Goal: Transaction & Acquisition: Purchase product/service

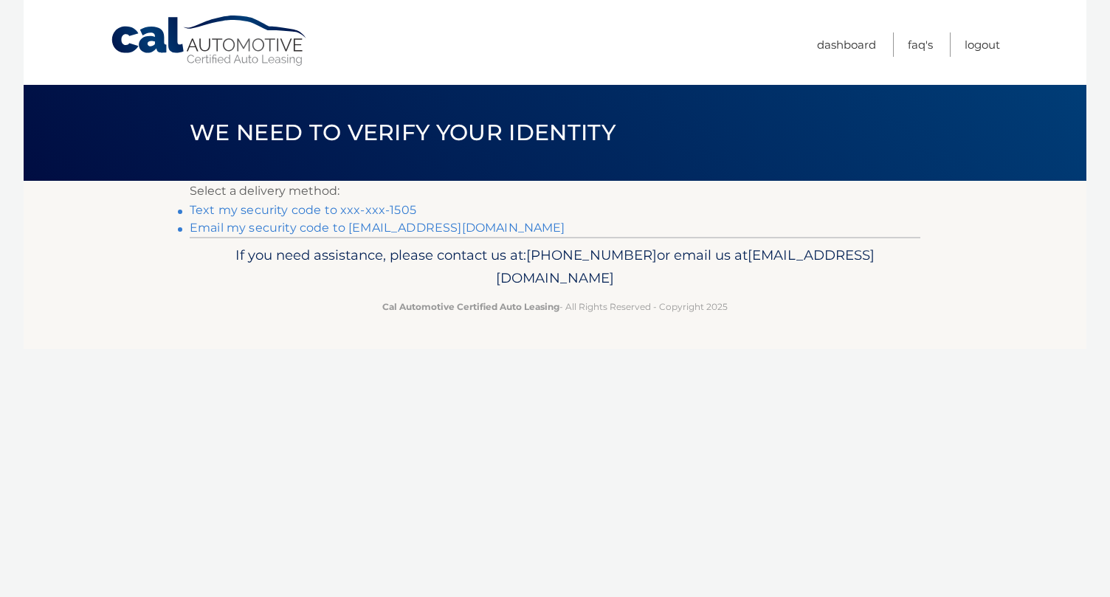
click at [338, 212] on link "Text my security code to xxx-xxx-1505" at bounding box center [303, 210] width 227 height 14
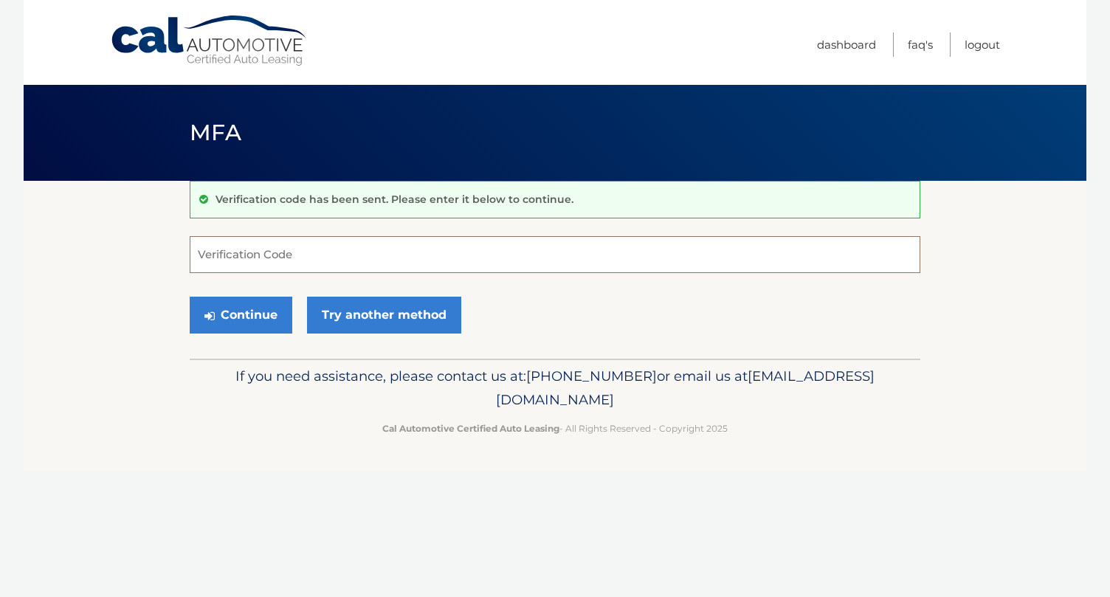
click at [300, 257] on input "Verification Code" at bounding box center [555, 254] width 731 height 37
type input "928477"
click at [241, 314] on button "Continue" at bounding box center [241, 315] width 103 height 37
click at [274, 307] on button "Continue" at bounding box center [241, 315] width 103 height 37
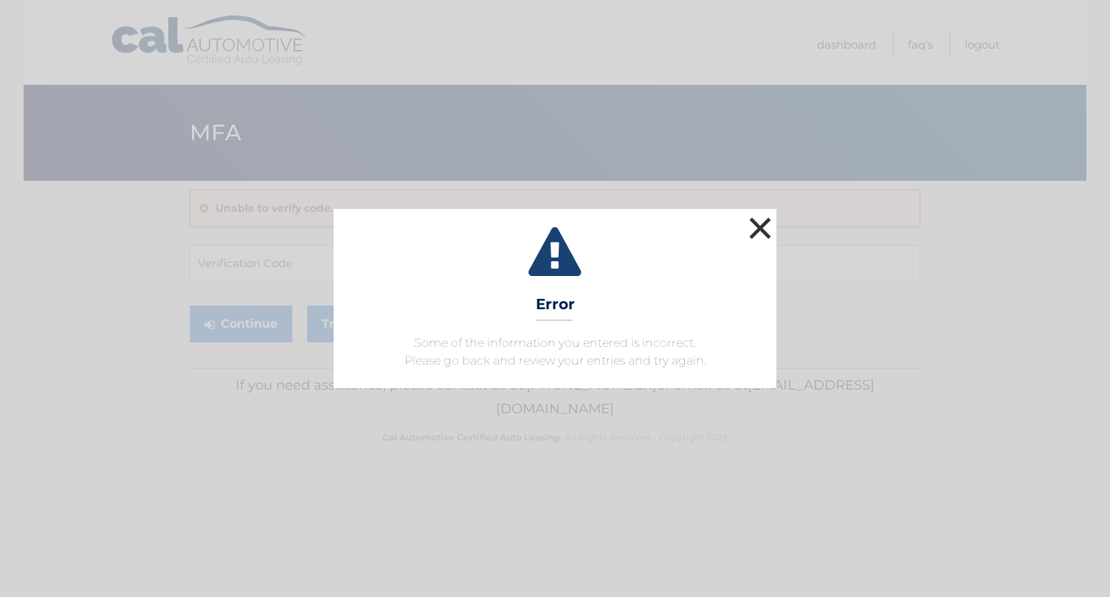
click at [754, 235] on button "×" at bounding box center [760, 228] width 30 height 30
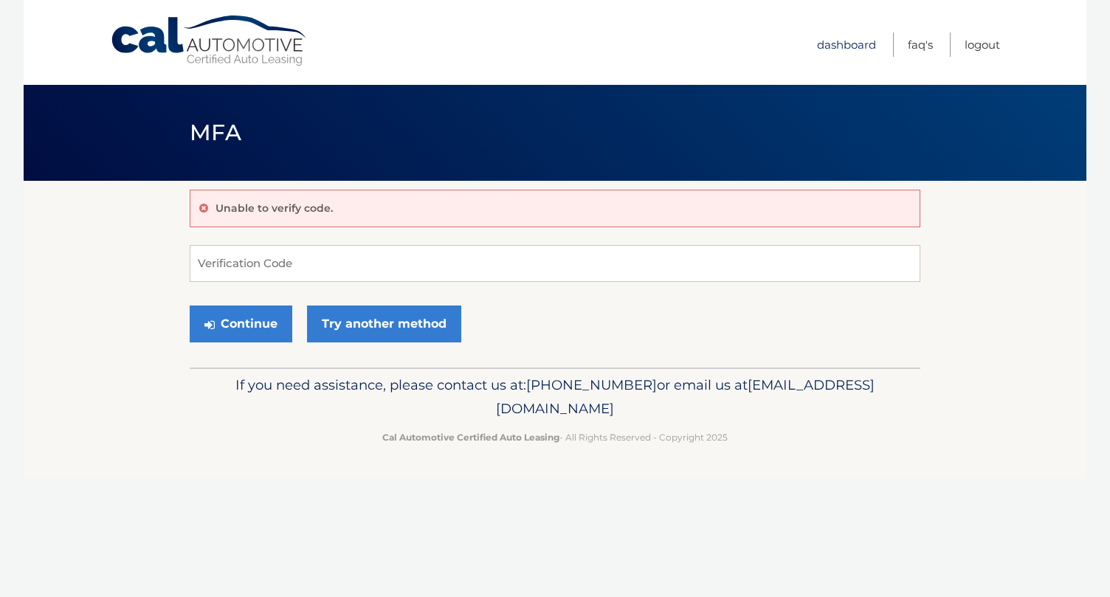
click at [854, 41] on link "Dashboard" at bounding box center [846, 44] width 59 height 24
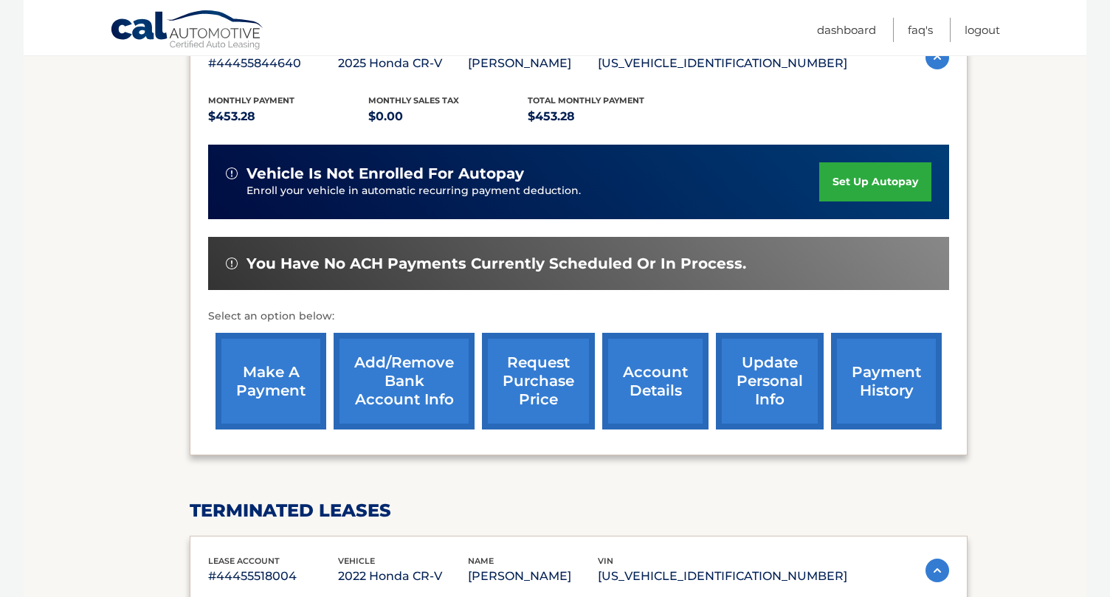
scroll to position [286, 0]
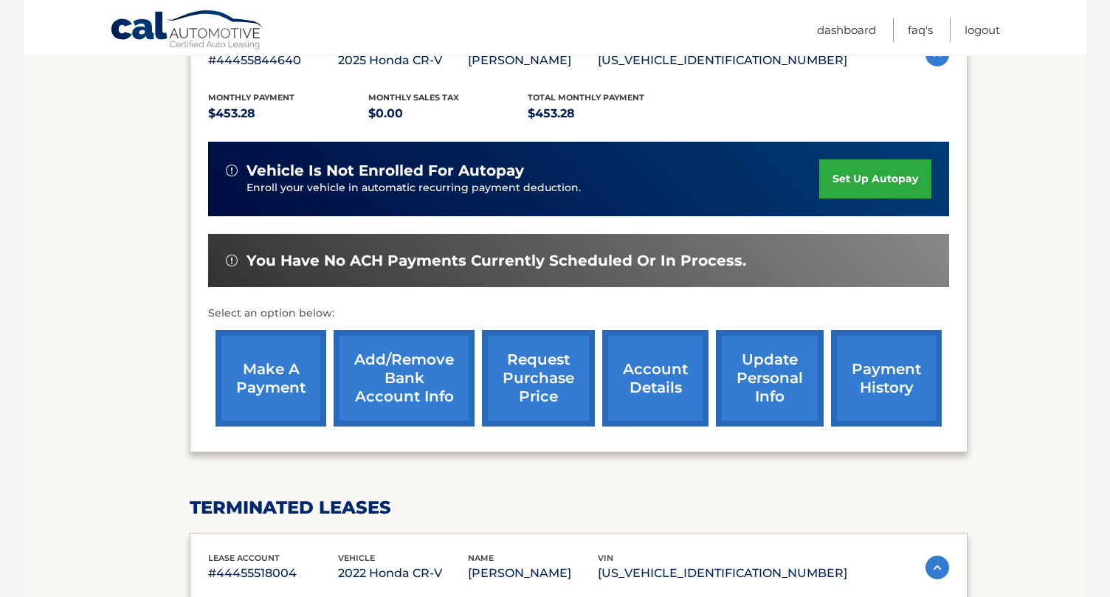
click at [254, 396] on link "make a payment" at bounding box center [271, 378] width 111 height 97
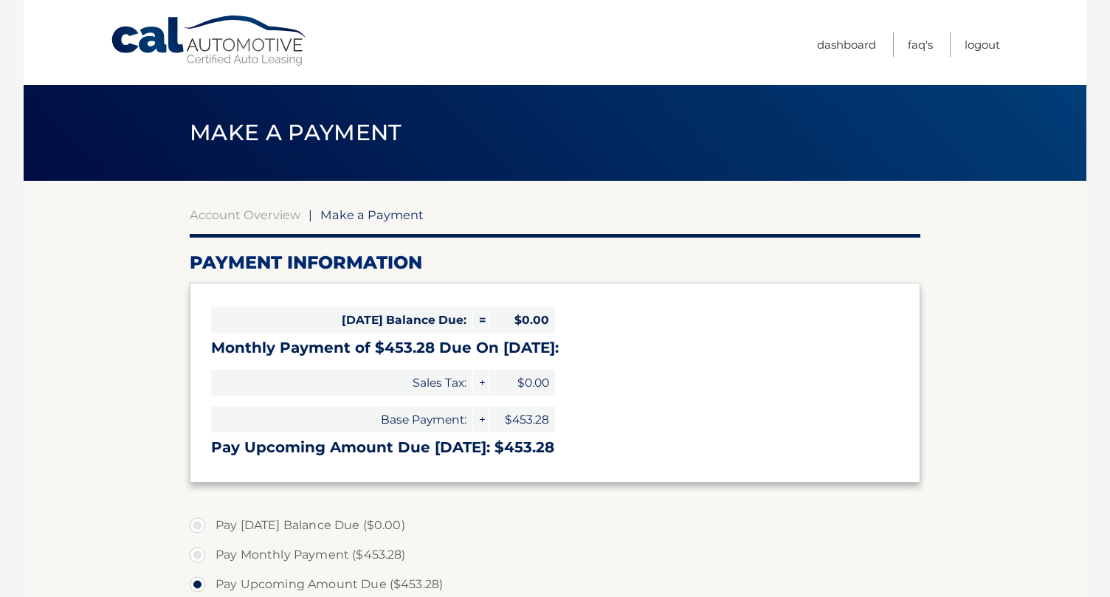
select select "ODJlOTU4ODEtN2ZmMS00MzBjLTk5NTktYjM2NTc1NGU4ZWE0"
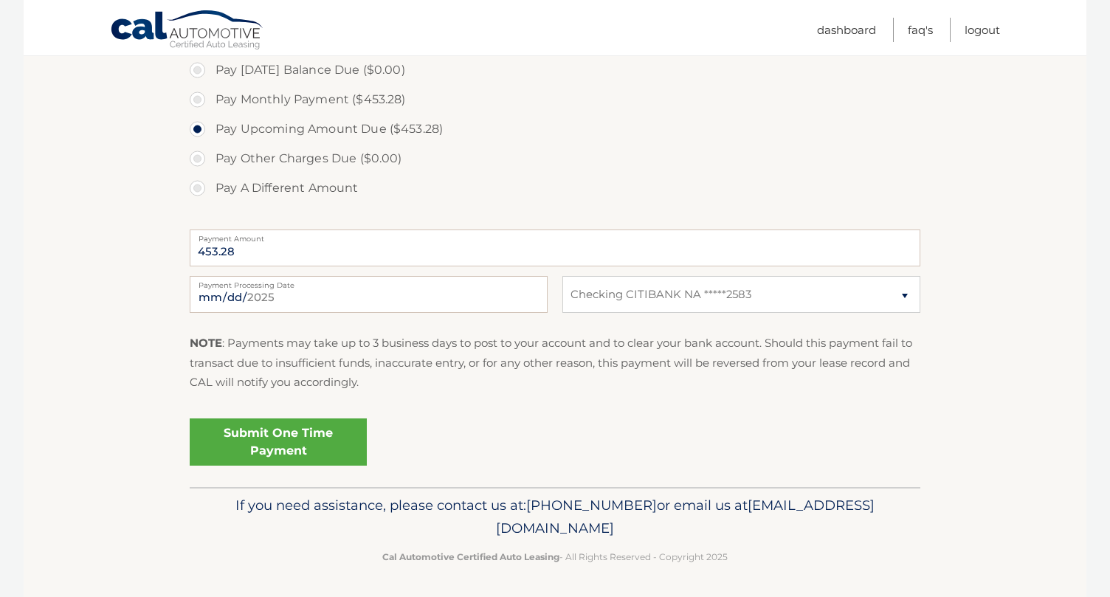
scroll to position [454, 0]
click at [320, 441] on link "Submit One Time Payment" at bounding box center [278, 443] width 177 height 47
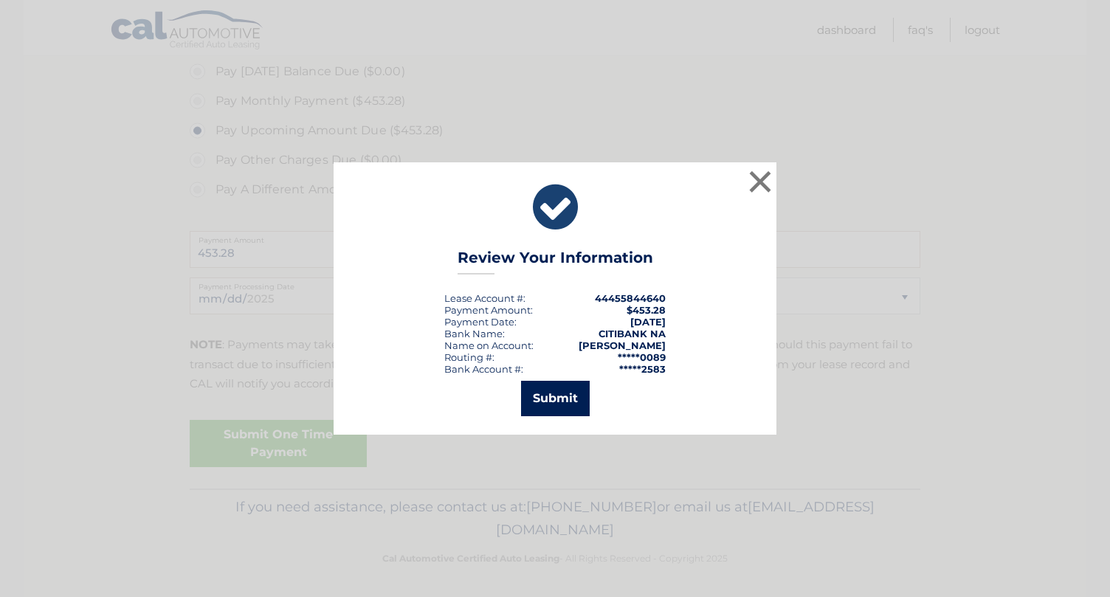
click at [547, 399] on button "Submit" at bounding box center [555, 398] width 69 height 35
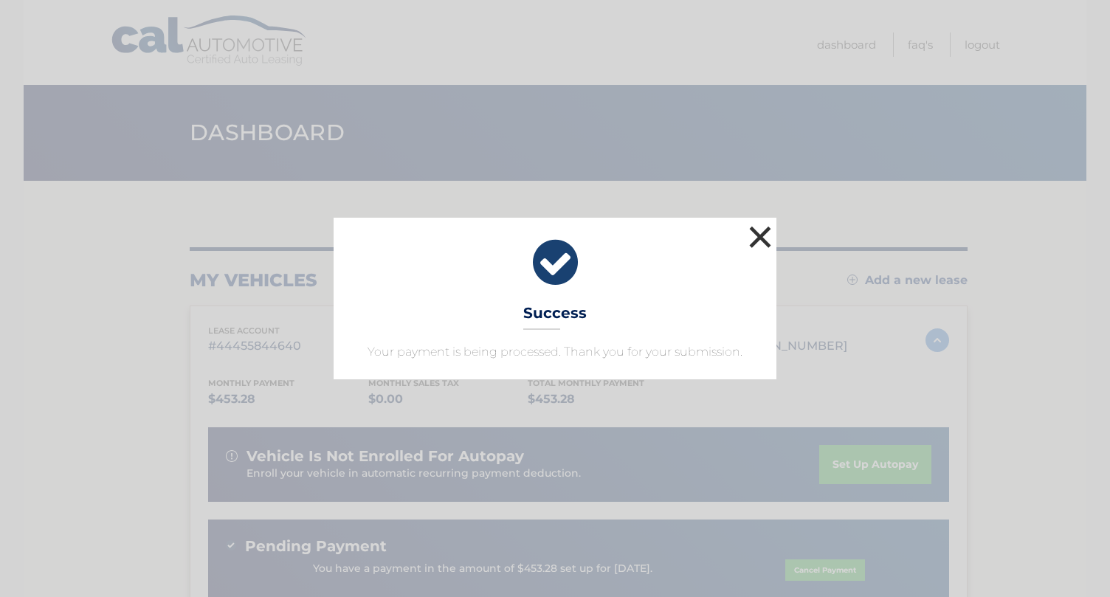
click at [757, 244] on button "×" at bounding box center [760, 237] width 30 height 30
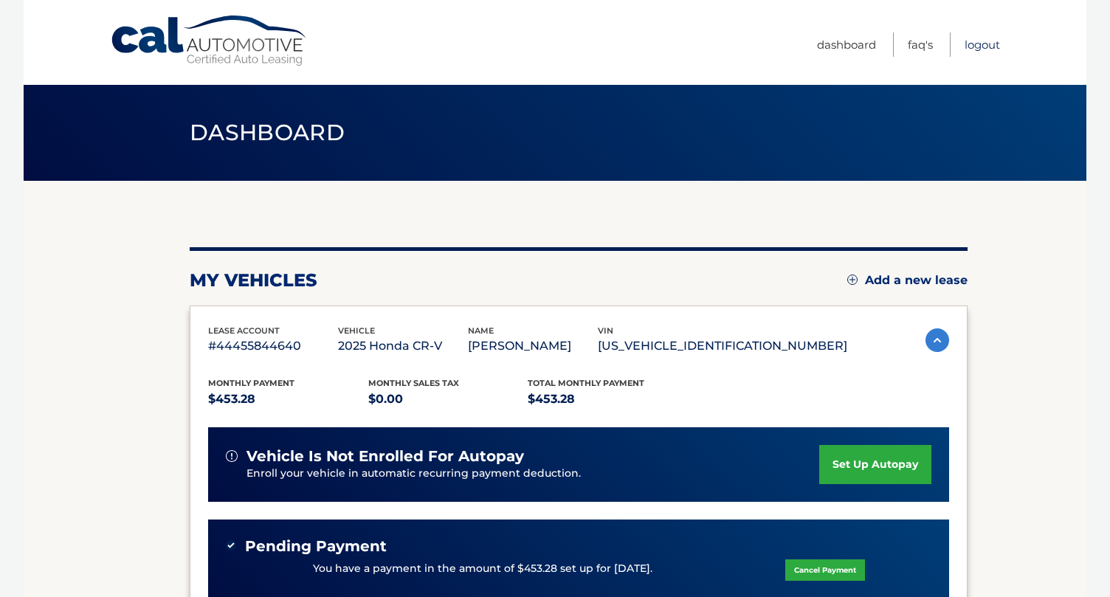
click at [976, 40] on link "Logout" at bounding box center [982, 44] width 35 height 24
